Goal: Information Seeking & Learning: Learn about a topic

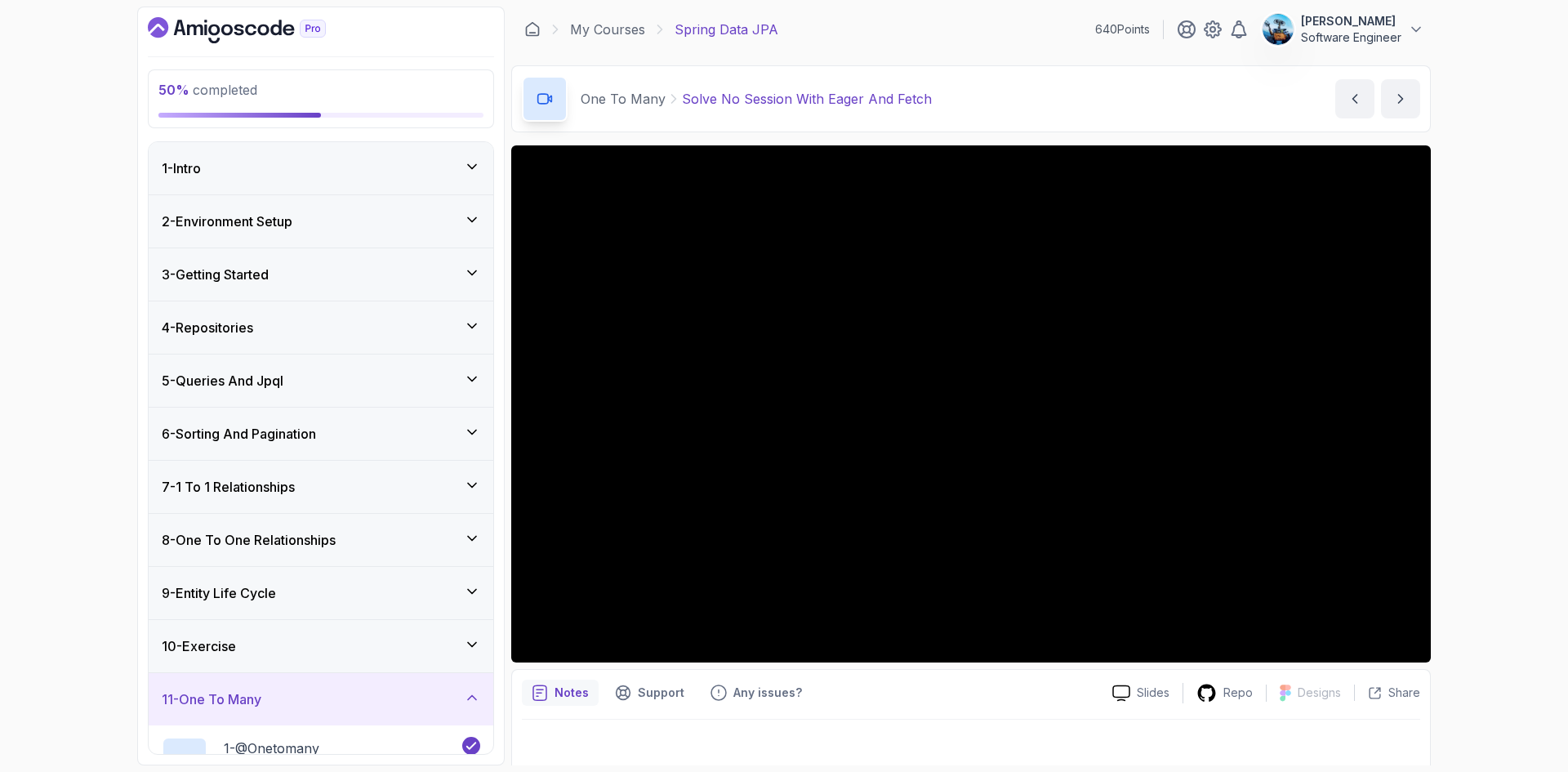
scroll to position [11, 0]
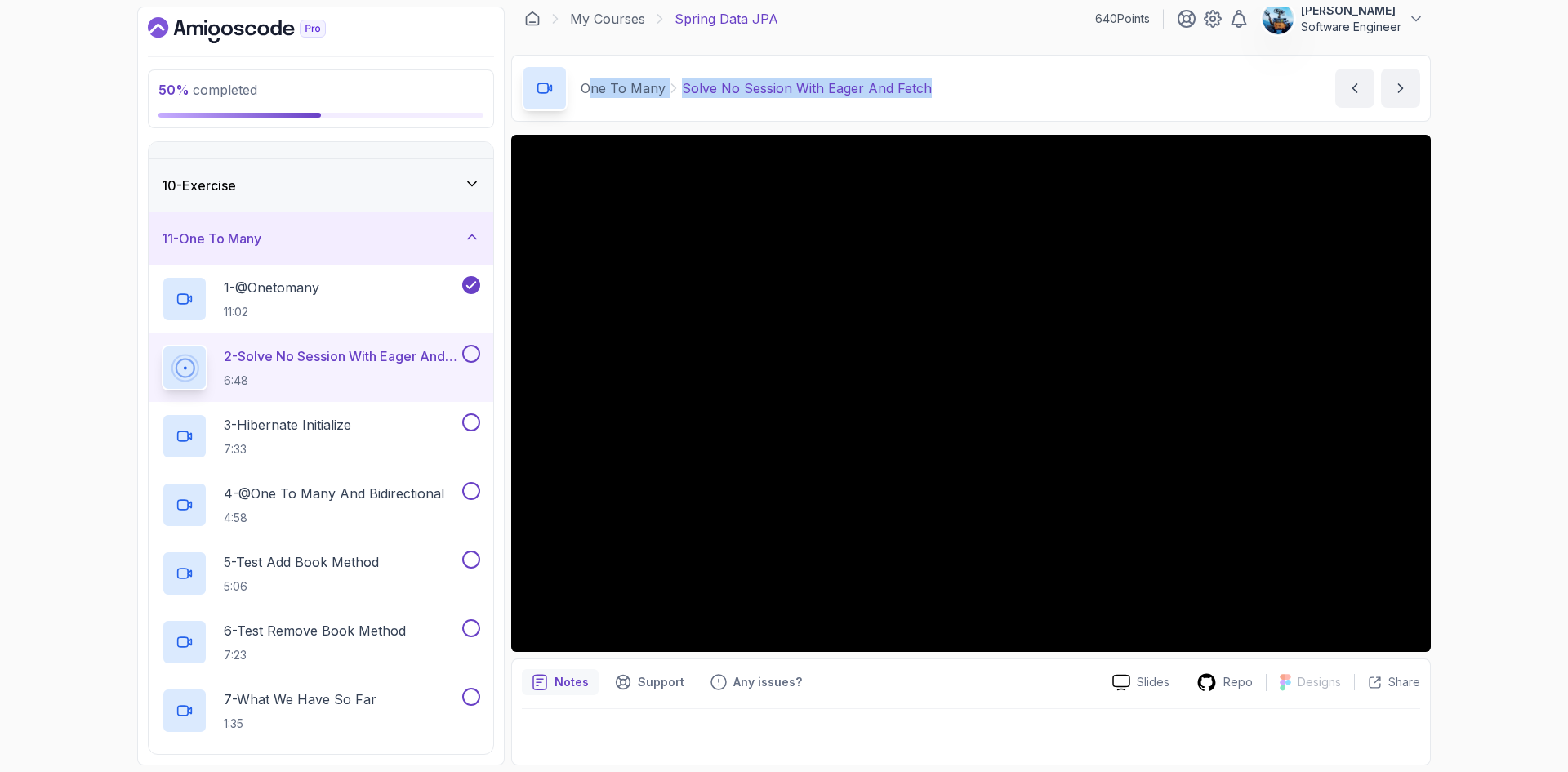
drag, startPoint x: 592, startPoint y: 63, endPoint x: 998, endPoint y: 85, distance: 406.6
click at [998, 85] on div "One To Many Solve No Session With Eager And Fetch Solve No Session With Eager A…" at bounding box center [970, 88] width 919 height 67
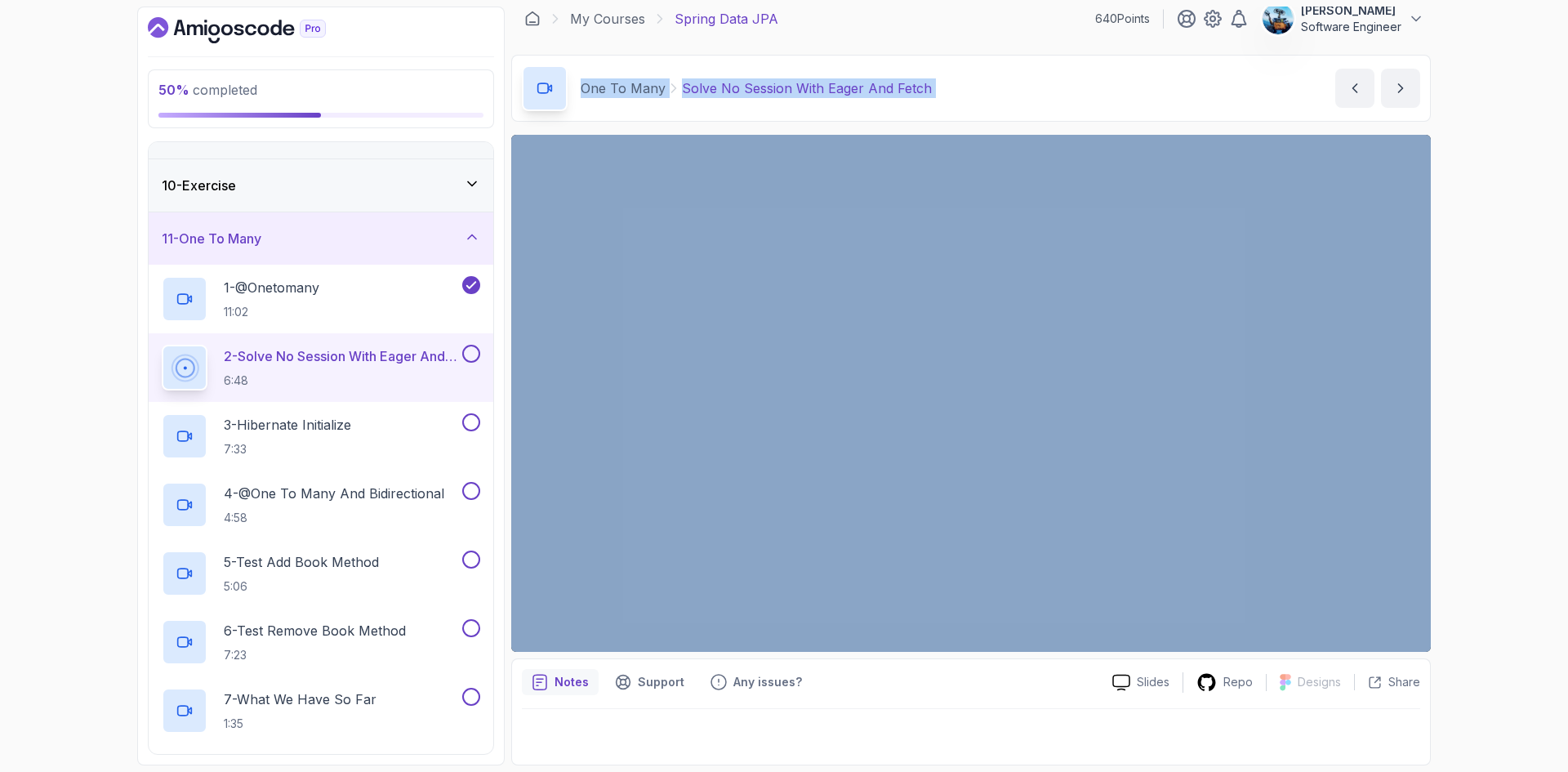
drag, startPoint x: 998, startPoint y: 85, endPoint x: 588, endPoint y: 94, distance: 410.1
click at [588, 94] on div "One To Many Solve No Session With Eager And Fetch Solve No Session With Eager A…" at bounding box center [970, 88] width 919 height 67
click at [598, 61] on div "One To Many Solve No Session With Eager And Fetch Solve No Session With Eager A…" at bounding box center [970, 88] width 919 height 67
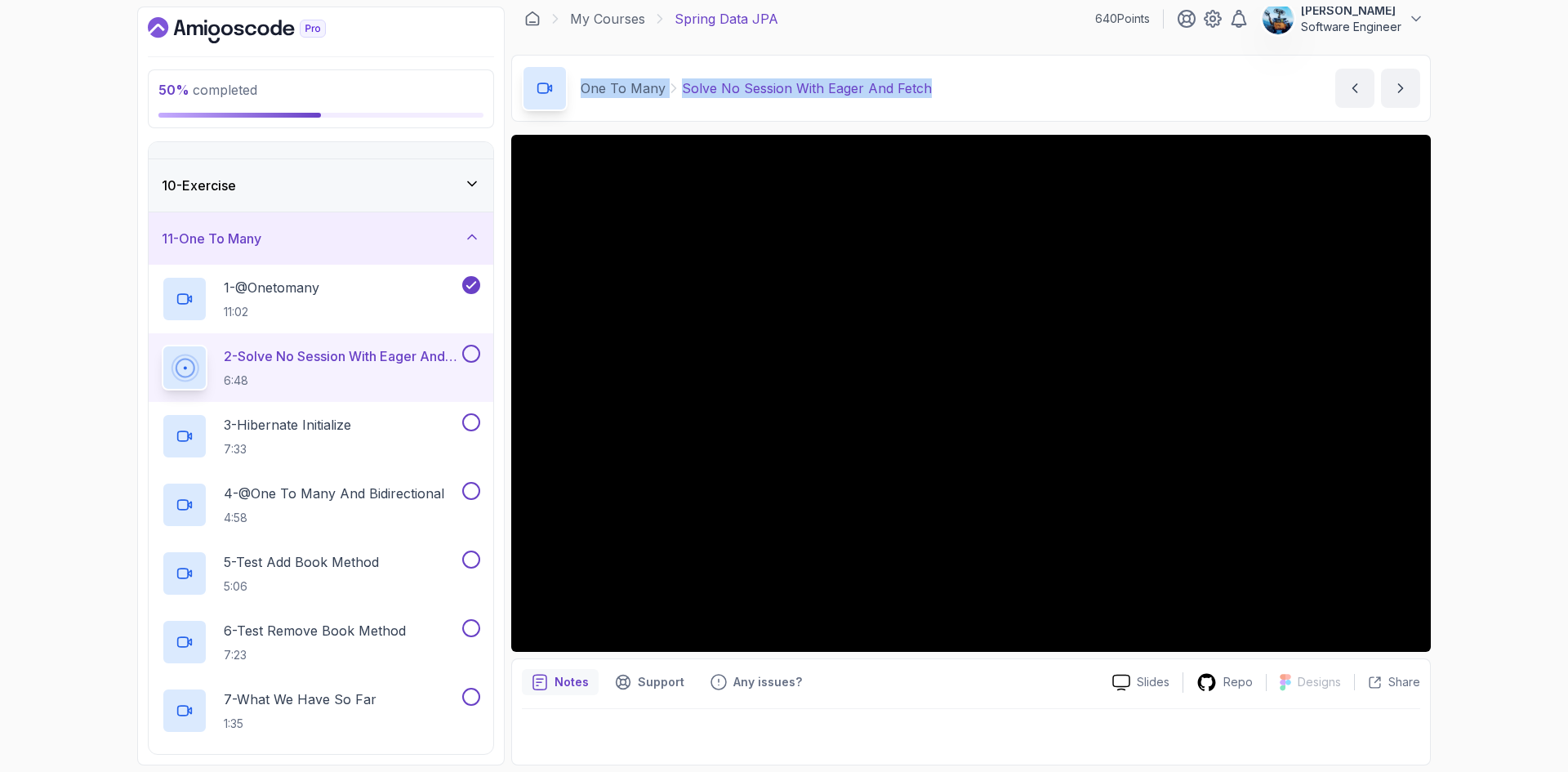
drag, startPoint x: 584, startPoint y: 63, endPoint x: 965, endPoint y: 81, distance: 381.4
click at [965, 81] on div "One To Many Solve No Session With Eager And Fetch Solve No Session With Eager A…" at bounding box center [970, 88] width 919 height 67
drag, startPoint x: 989, startPoint y: 82, endPoint x: 576, endPoint y: 86, distance: 413.0
click at [576, 86] on div "One To Many Solve No Session With Eager And Fetch Solve No Session With Eager A…" at bounding box center [970, 88] width 919 height 67
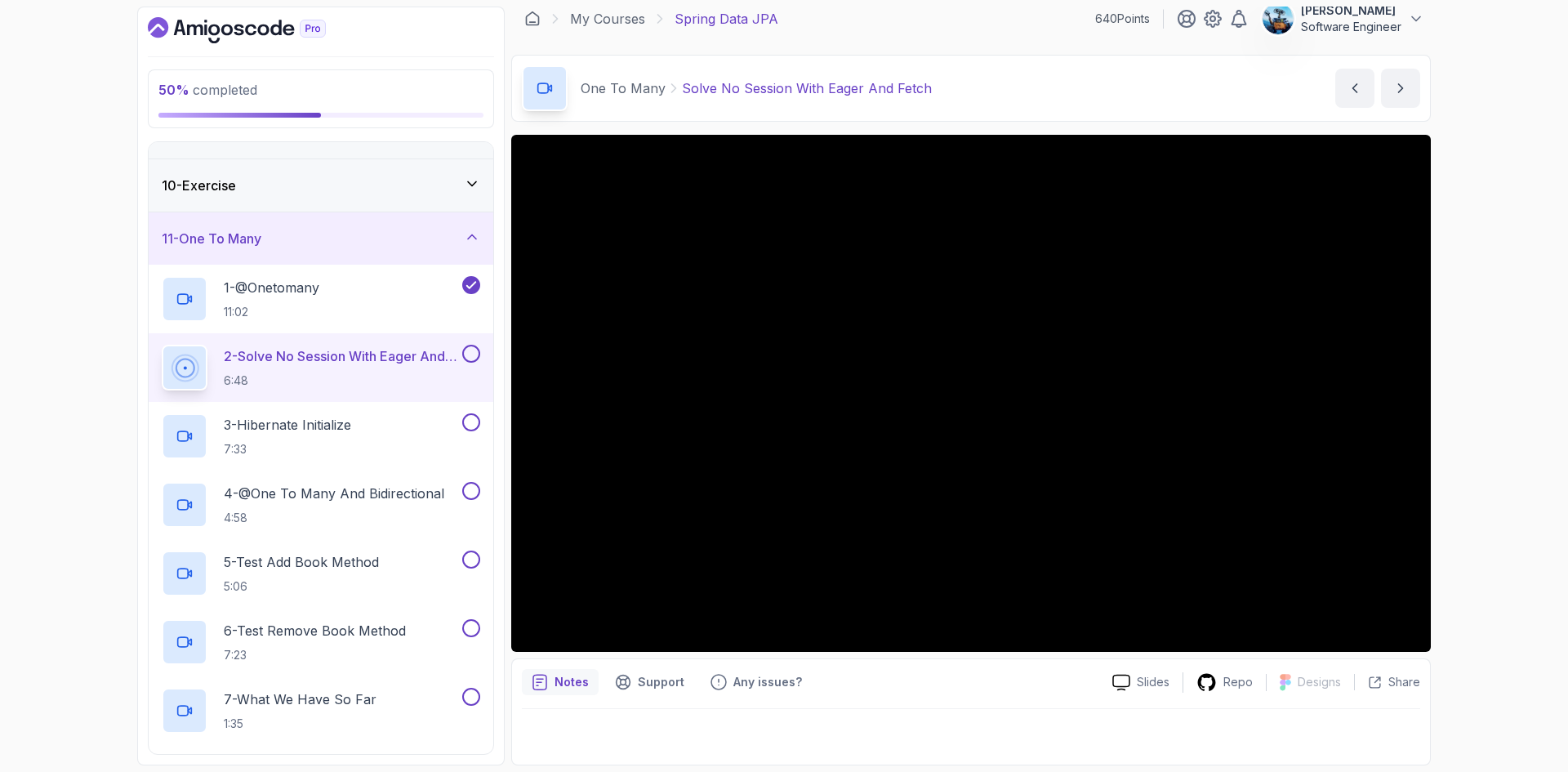
click at [581, 55] on div "One To Many Solve No Session With Eager And Fetch Solve No Session With Eager A…" at bounding box center [970, 88] width 919 height 67
